Goal: Transaction & Acquisition: Purchase product/service

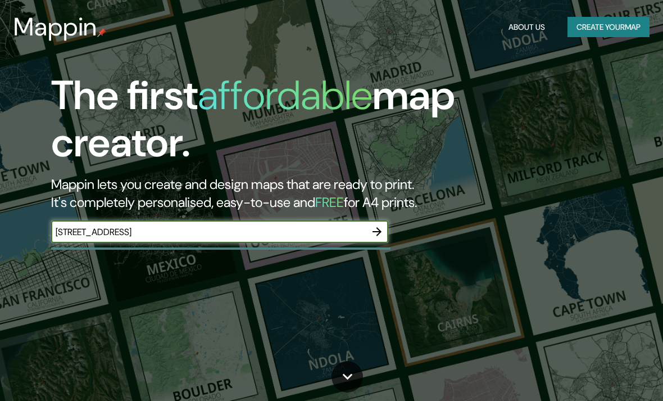
type input "[STREET_ADDRESS]"
click at [384, 223] on button "button" at bounding box center [377, 231] width 22 height 22
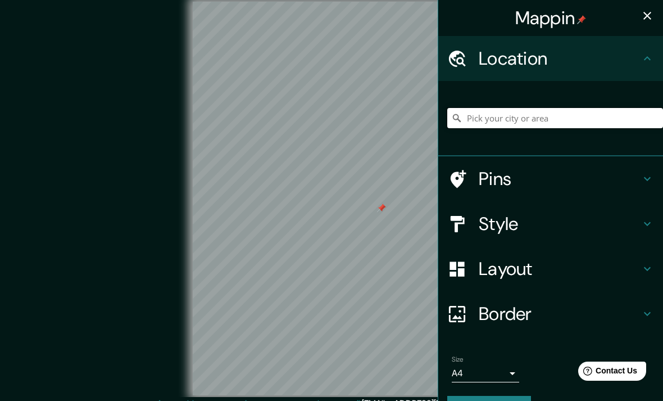
click at [570, 122] on input "Pick your city or area" at bounding box center [556, 118] width 216 height 20
click at [493, 115] on input "Pick your city or area" at bounding box center [556, 118] width 216 height 20
paste input "[STREET_ADDRESS]"
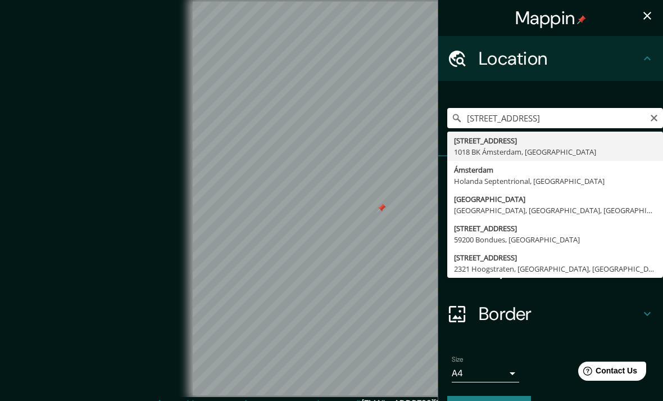
type input "[STREET_ADDRESS]"
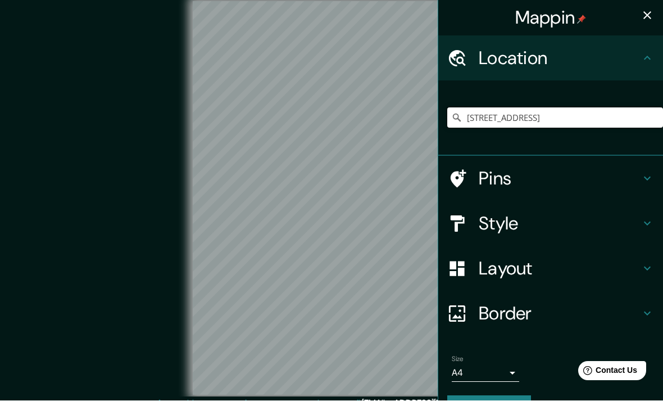
scroll to position [1, 0]
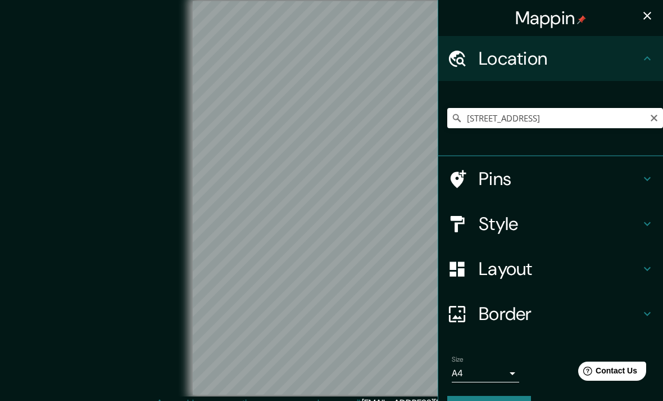
click at [640, 18] on button "button" at bounding box center [647, 15] width 22 height 22
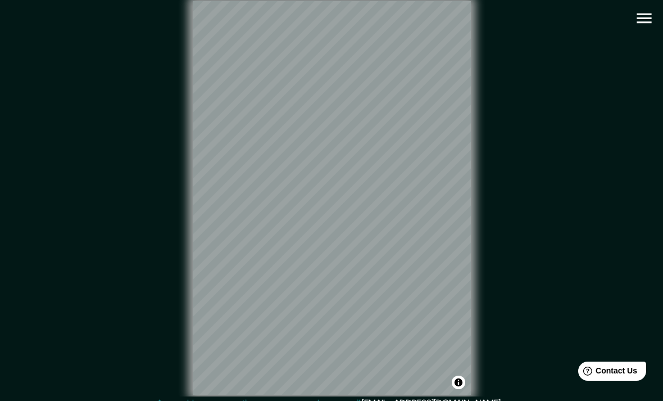
click at [642, 17] on icon "button" at bounding box center [645, 18] width 20 height 20
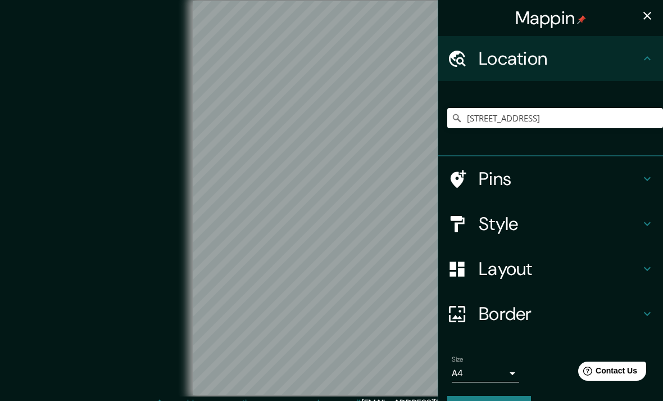
click at [647, 55] on icon at bounding box center [647, 58] width 13 height 13
click at [630, 179] on h4 "Pins" at bounding box center [560, 179] width 162 height 22
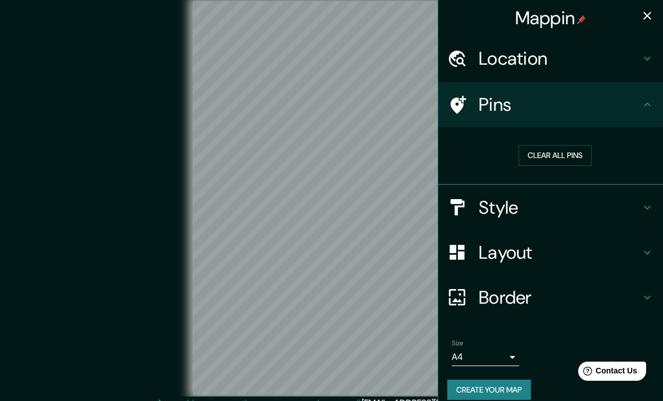
click at [537, 210] on h4 "Style" at bounding box center [560, 207] width 162 height 22
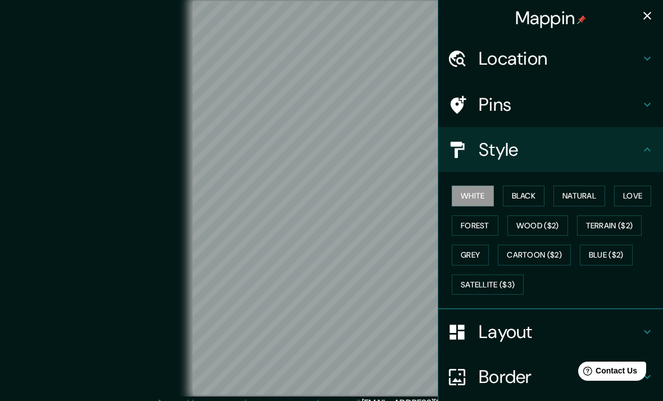
click at [526, 190] on button "Black" at bounding box center [524, 196] width 42 height 21
click at [585, 197] on button "Natural" at bounding box center [580, 196] width 52 height 21
click at [639, 201] on button "Love" at bounding box center [632, 196] width 37 height 21
click at [481, 222] on button "Forest" at bounding box center [475, 225] width 47 height 21
click at [548, 228] on button "Wood ($2)" at bounding box center [538, 225] width 61 height 21
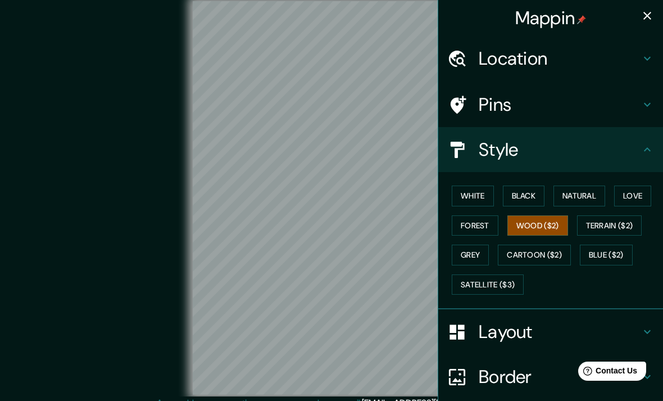
click at [484, 255] on button "Grey" at bounding box center [470, 255] width 37 height 21
click at [489, 223] on button "Forest" at bounding box center [475, 225] width 47 height 21
click at [564, 321] on h4 "Layout" at bounding box center [560, 331] width 162 height 22
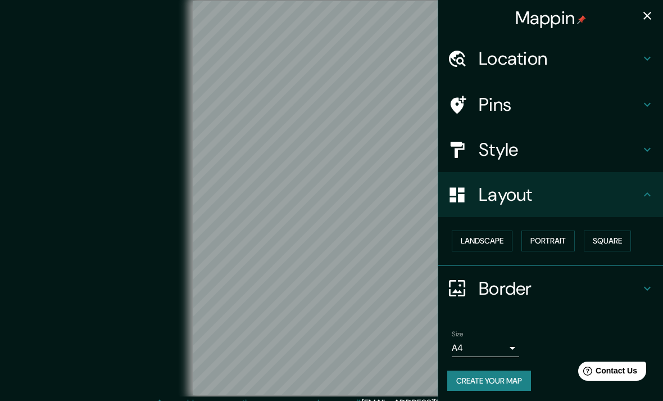
click at [501, 233] on button "Landscape" at bounding box center [482, 241] width 61 height 21
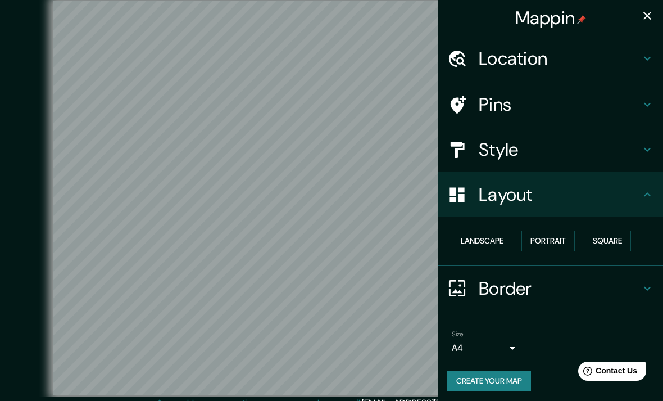
click at [532, 107] on h4 "Pins" at bounding box center [560, 104] width 162 height 22
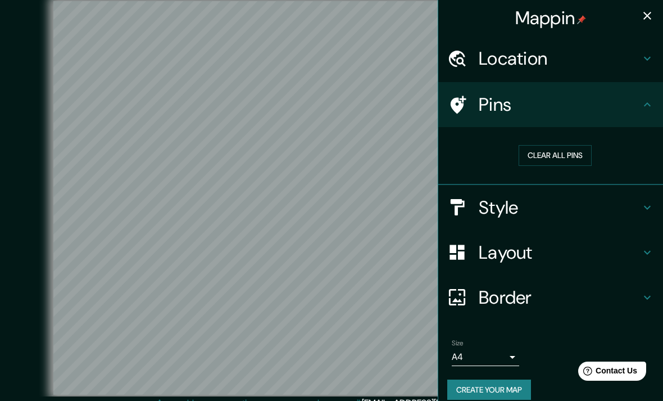
click at [563, 157] on button "Clear all pins" at bounding box center [555, 155] width 73 height 21
click at [582, 67] on h4 "Location" at bounding box center [560, 58] width 162 height 22
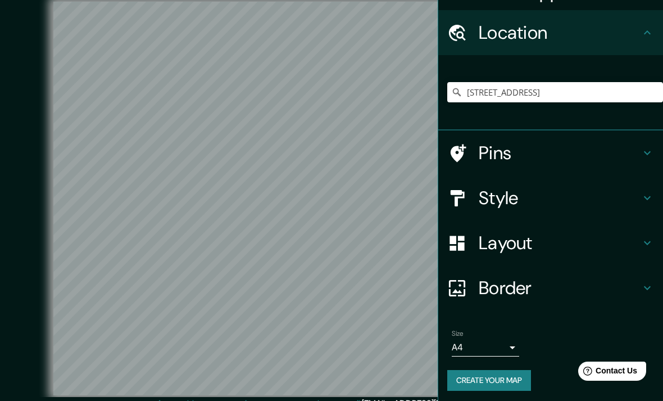
click at [651, 152] on icon at bounding box center [647, 152] width 13 height 13
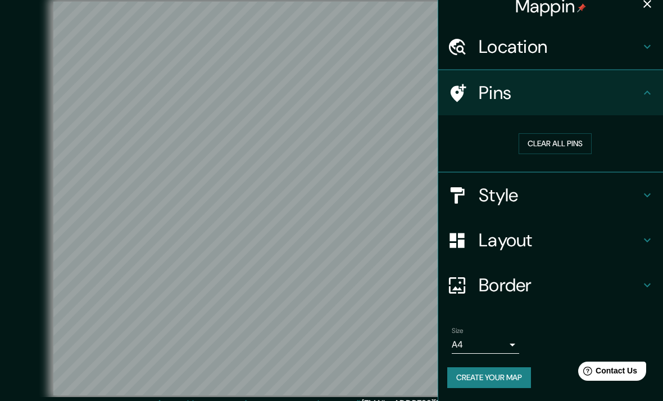
scroll to position [9, 0]
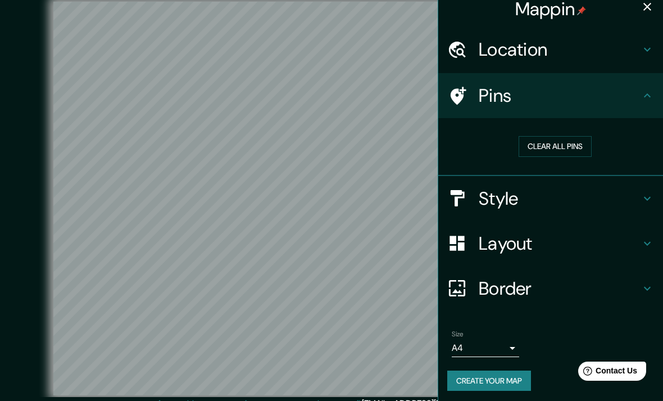
click at [492, 93] on h4 "Pins" at bounding box center [560, 95] width 162 height 22
click at [463, 86] on icon at bounding box center [458, 96] width 20 height 20
click at [463, 84] on div "Pins" at bounding box center [551, 95] width 225 height 45
click at [654, 10] on icon "button" at bounding box center [647, 6] width 13 height 13
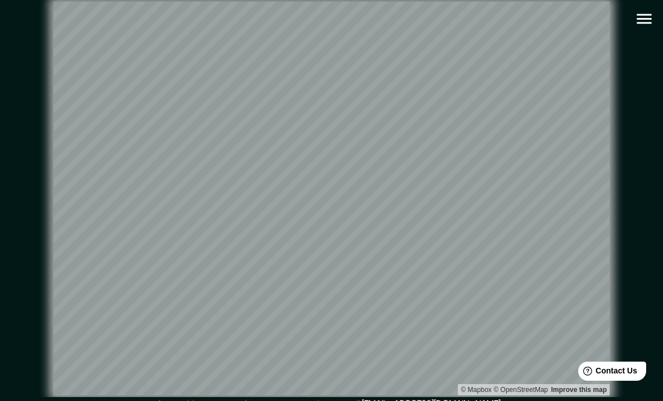
click at [639, 21] on icon "button" at bounding box center [645, 19] width 20 height 20
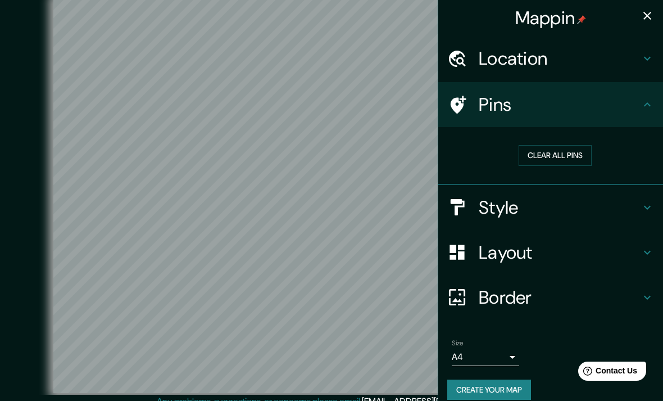
scroll to position [3, 0]
click at [642, 21] on icon "button" at bounding box center [647, 15] width 13 height 13
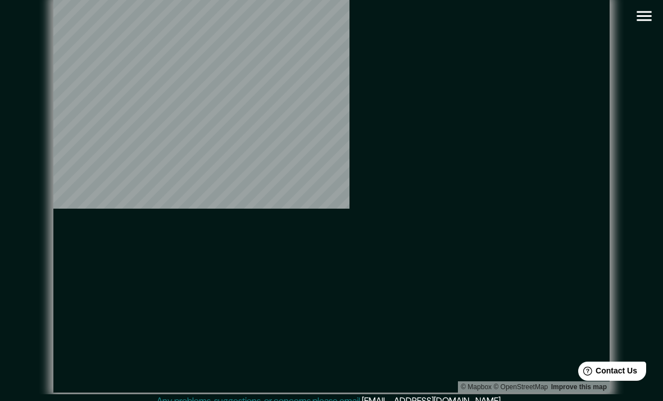
scroll to position [0, 0]
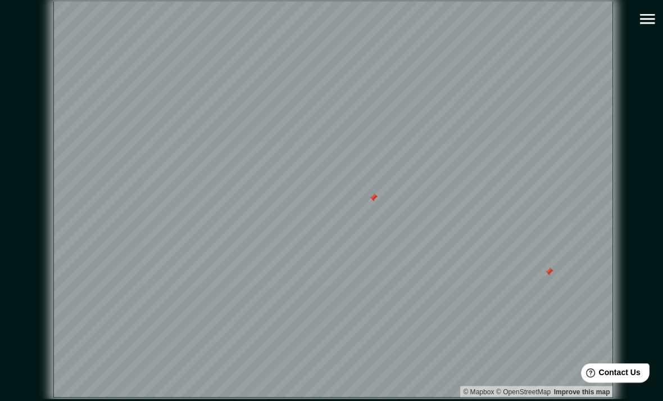
click at [644, 19] on icon "button" at bounding box center [644, 19] width 15 height 10
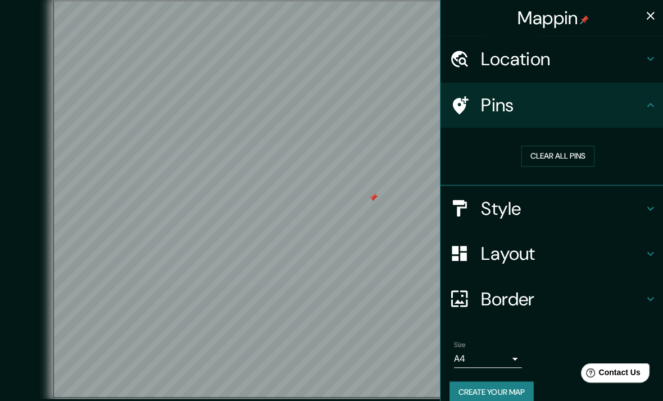
click at [568, 153] on button "Clear all pins" at bounding box center [555, 155] width 73 height 21
click at [644, 20] on icon "button" at bounding box center [647, 15] width 13 height 13
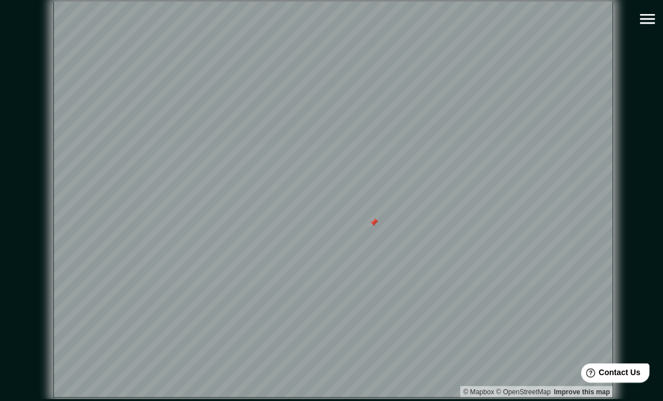
click at [646, 21] on icon "button" at bounding box center [645, 19] width 20 height 20
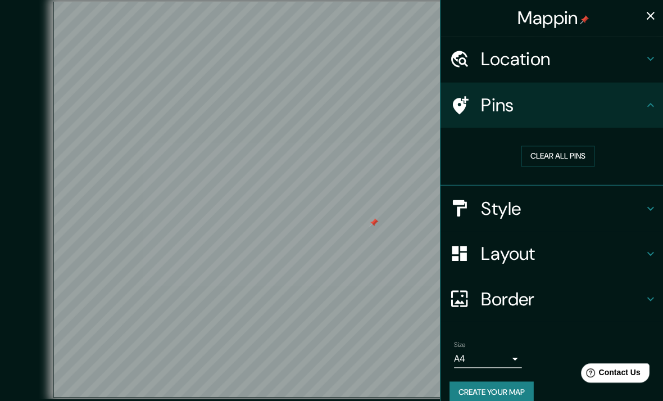
click at [564, 155] on button "Clear all pins" at bounding box center [555, 155] width 73 height 21
click at [644, 17] on icon "button" at bounding box center [647, 15] width 13 height 13
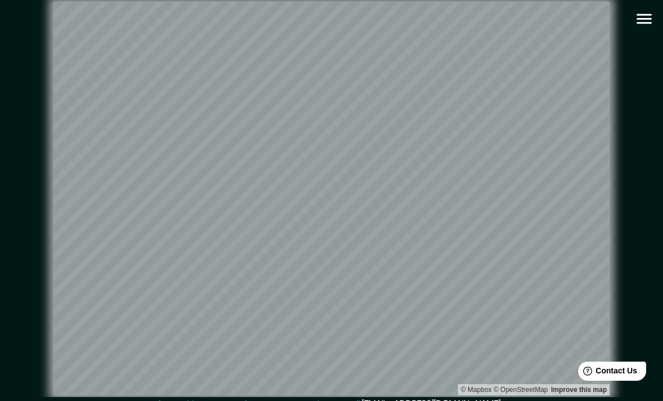
click at [647, 21] on icon "button" at bounding box center [645, 19] width 20 height 20
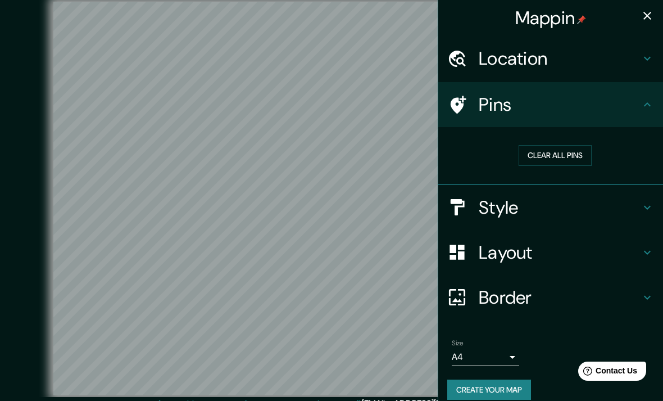
click at [487, 385] on button "Create your map" at bounding box center [490, 389] width 84 height 21
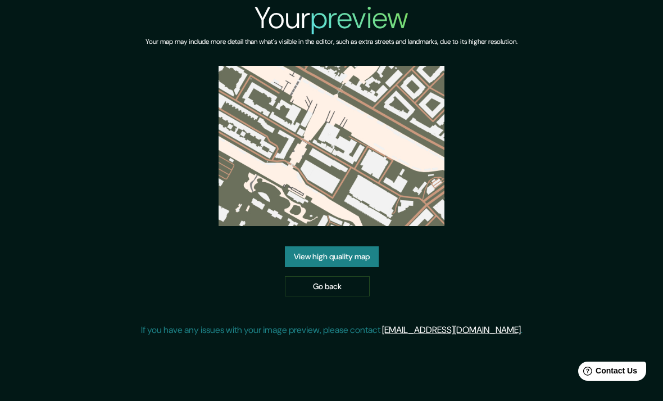
click at [333, 297] on link "Go back" at bounding box center [327, 286] width 85 height 21
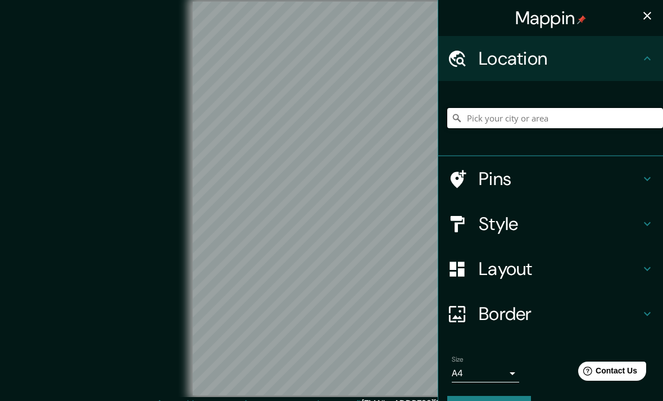
click at [519, 113] on input "Pick your city or area" at bounding box center [556, 118] width 216 height 20
click at [490, 124] on input "Pick your city or area" at bounding box center [556, 118] width 216 height 20
paste input "[STREET_ADDRESS]"
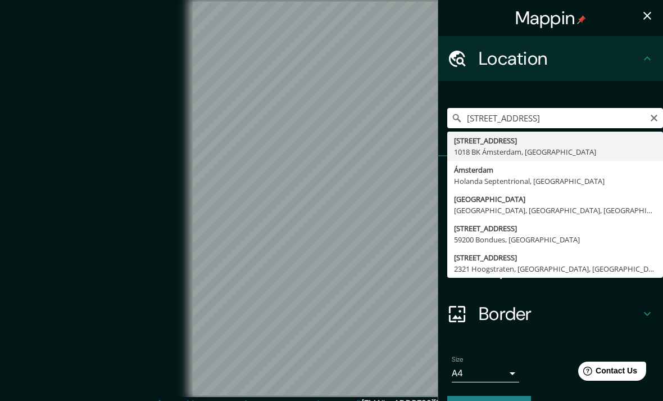
type input "[STREET_ADDRESS]"
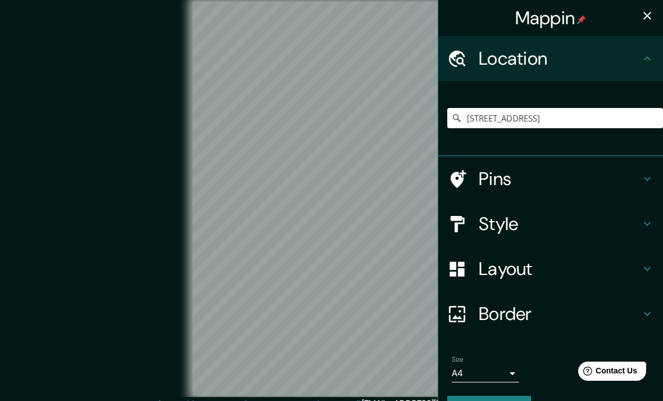
click at [527, 223] on h4 "Style" at bounding box center [560, 224] width 162 height 22
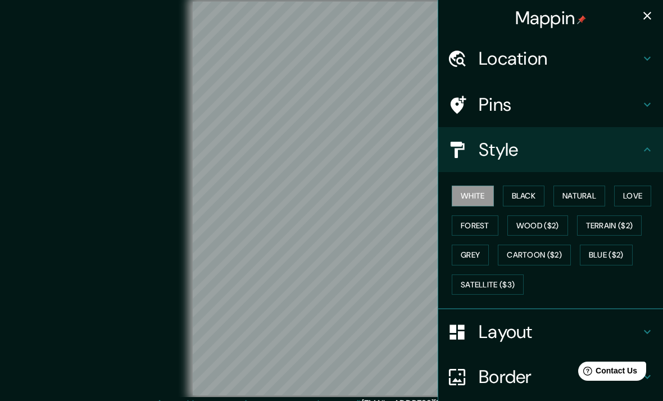
click at [478, 254] on button "Grey" at bounding box center [470, 255] width 37 height 21
click at [590, 191] on button "Natural" at bounding box center [580, 196] width 52 height 21
click at [546, 227] on button "Wood ($2)" at bounding box center [538, 225] width 61 height 21
click at [611, 218] on button "Terrain ($2)" at bounding box center [609, 225] width 65 height 21
click at [480, 255] on button "Grey" at bounding box center [470, 255] width 37 height 21
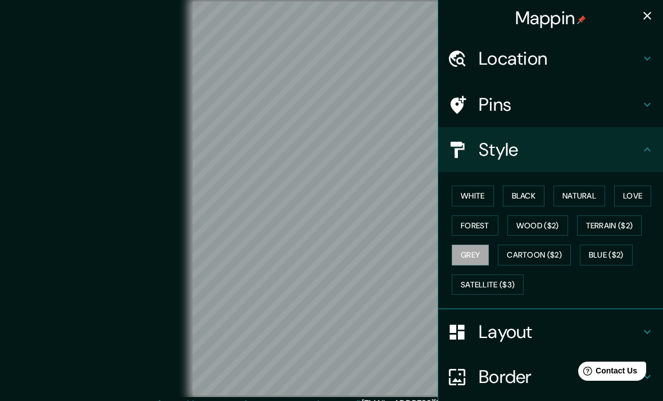
click at [548, 255] on button "Cartoon ($2)" at bounding box center [534, 255] width 73 height 21
click at [617, 251] on button "Blue ($2)" at bounding box center [606, 255] width 53 height 21
click at [478, 194] on button "White" at bounding box center [473, 196] width 42 height 21
click at [528, 198] on button "Black" at bounding box center [524, 196] width 42 height 21
click at [525, 333] on h4 "Layout" at bounding box center [560, 331] width 162 height 22
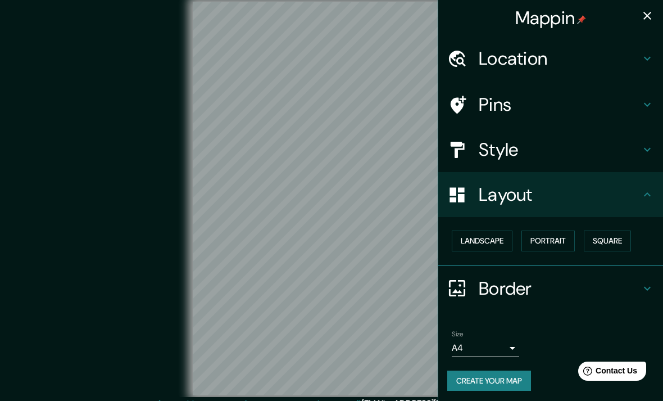
click at [498, 239] on button "Landscape" at bounding box center [482, 241] width 61 height 21
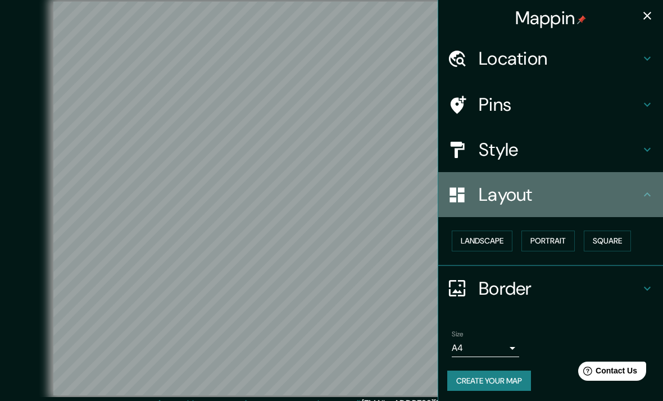
click at [596, 198] on h4 "Layout" at bounding box center [560, 194] width 162 height 22
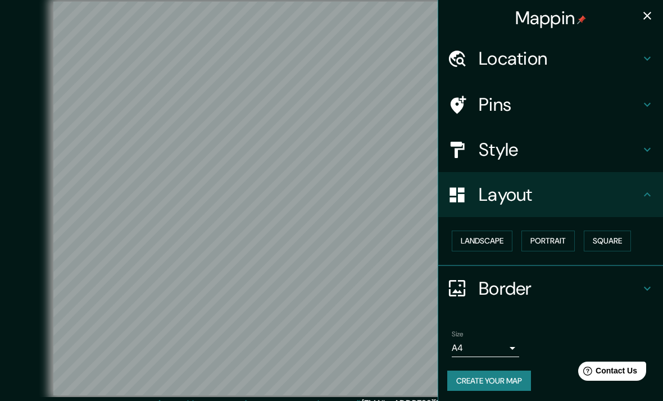
click at [554, 244] on button "Portrait" at bounding box center [548, 241] width 53 height 21
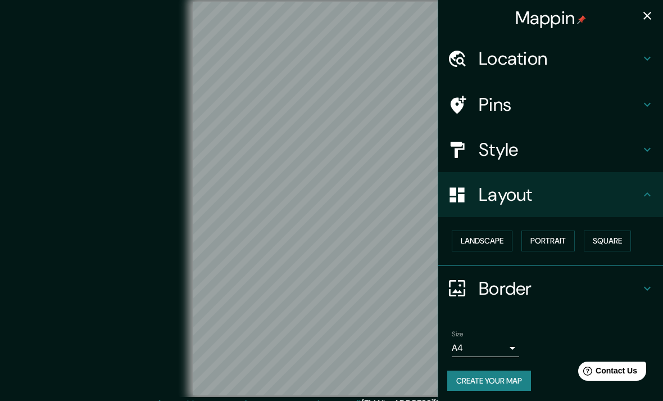
click at [614, 242] on button "Square" at bounding box center [607, 241] width 47 height 21
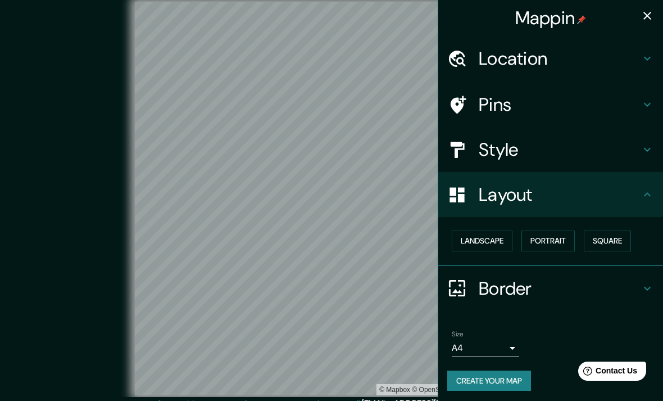
click at [519, 148] on h4 "Style" at bounding box center [560, 149] width 162 height 22
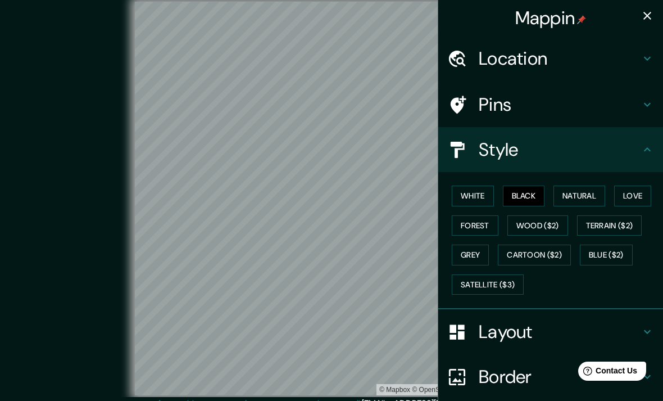
click at [530, 194] on button "Black" at bounding box center [524, 196] width 42 height 21
click at [469, 198] on button "White" at bounding box center [473, 196] width 42 height 21
click at [473, 251] on button "Grey" at bounding box center [470, 255] width 37 height 21
click at [650, 18] on icon "button" at bounding box center [648, 16] width 8 height 8
